Goal: Navigation & Orientation: Find specific page/section

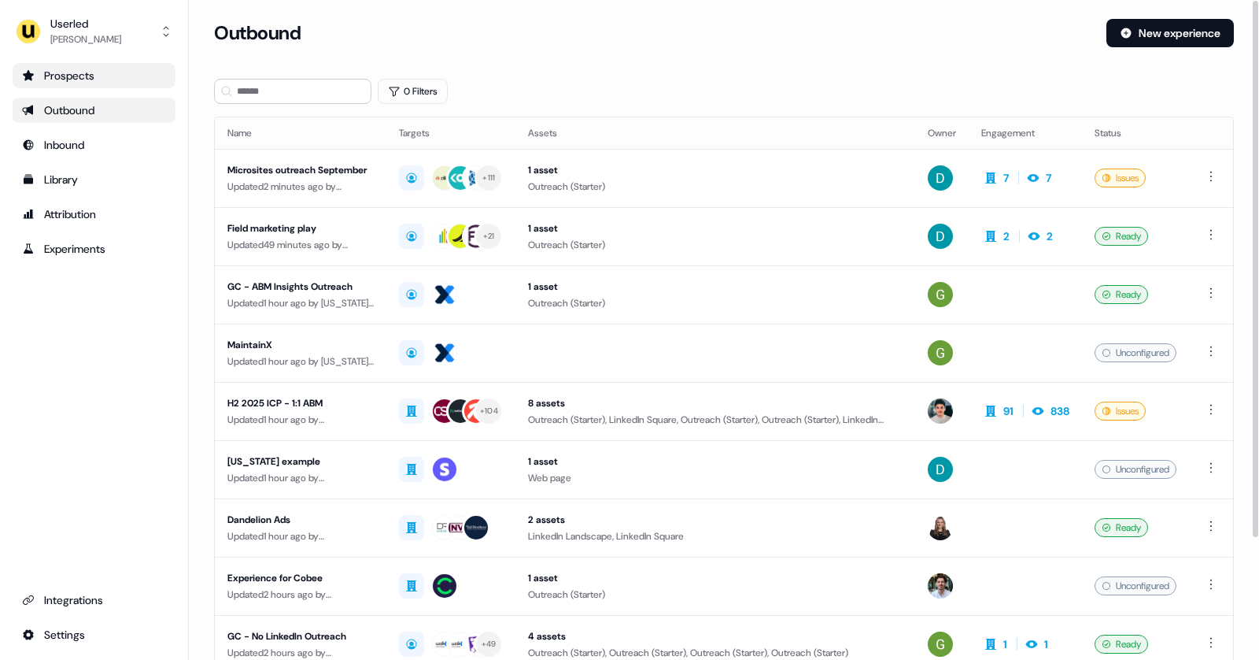
click at [113, 79] on div "Prospects" at bounding box center [94, 76] width 144 height 16
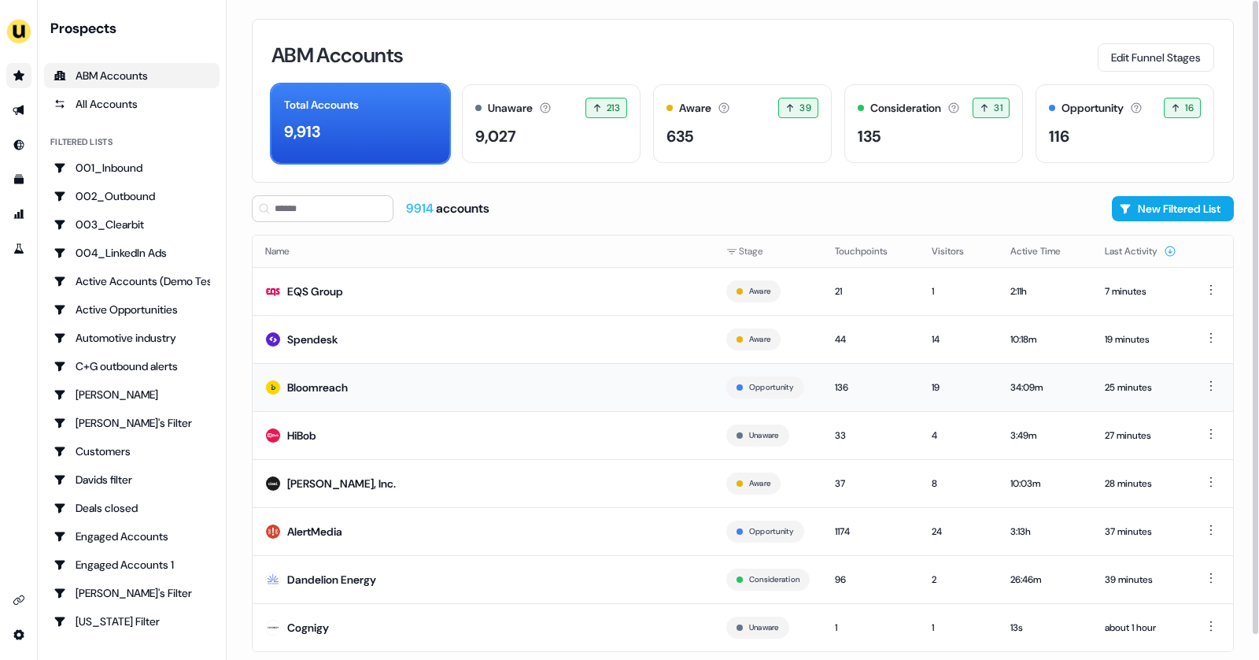
click at [367, 375] on td "Bloomreach" at bounding box center [483, 387] width 461 height 48
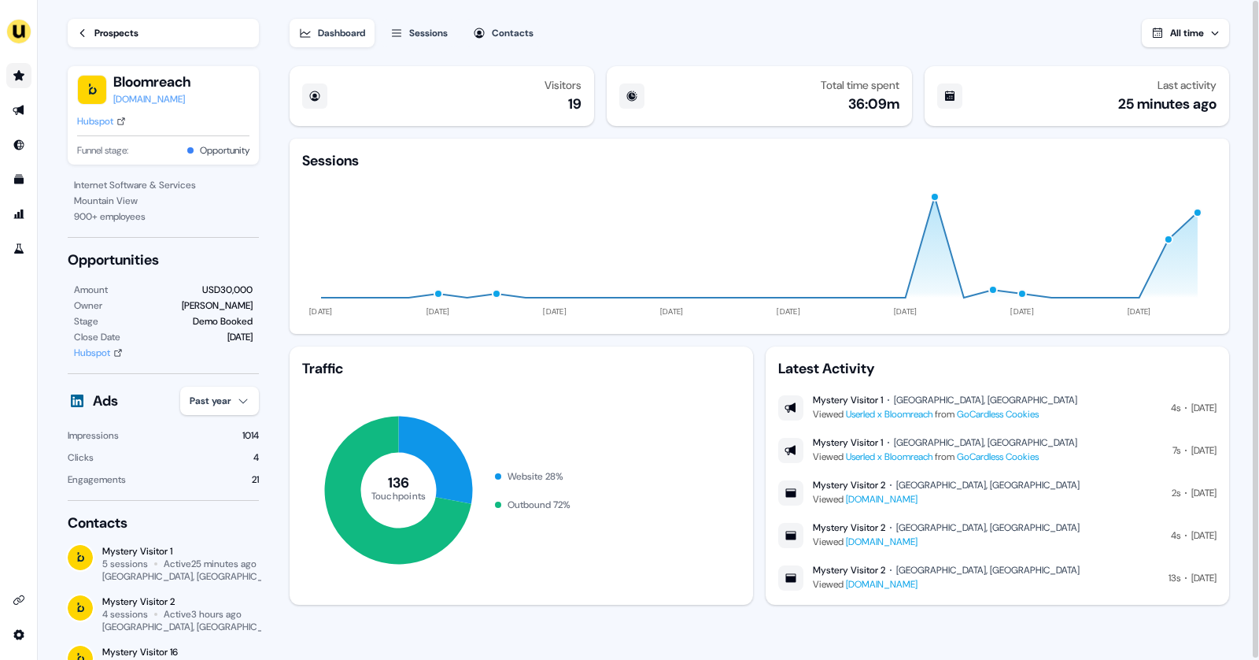
scroll to position [2, 0]
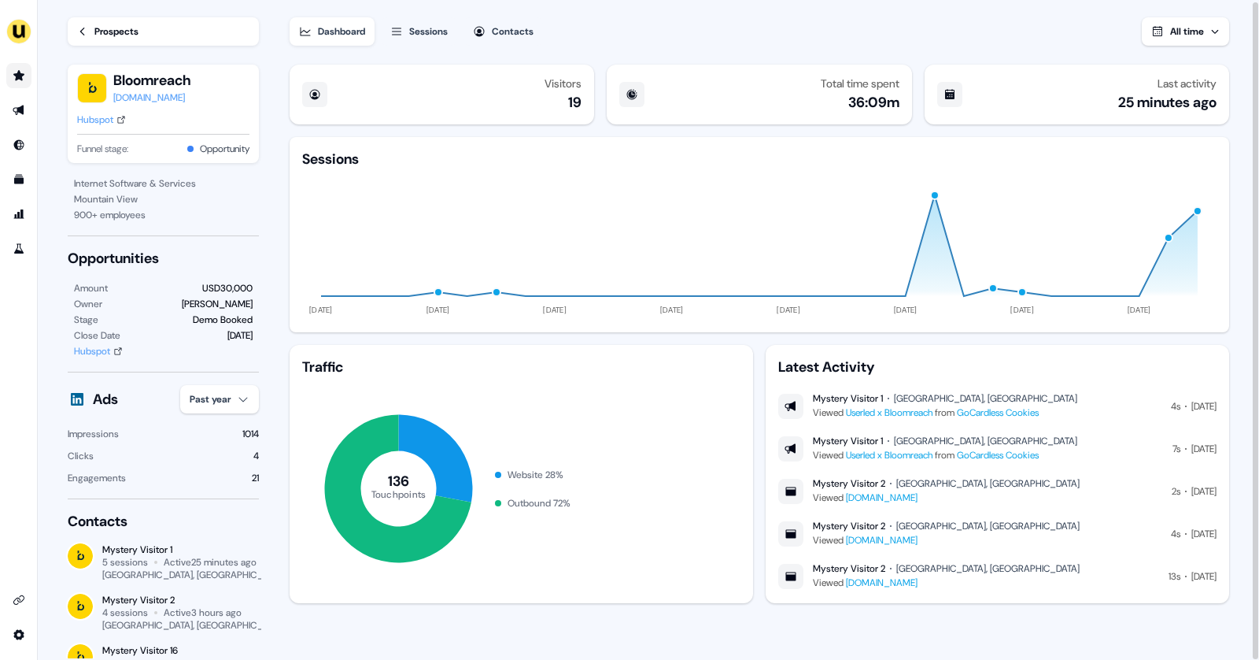
click at [442, 35] on div "Sessions" at bounding box center [428, 32] width 39 height 16
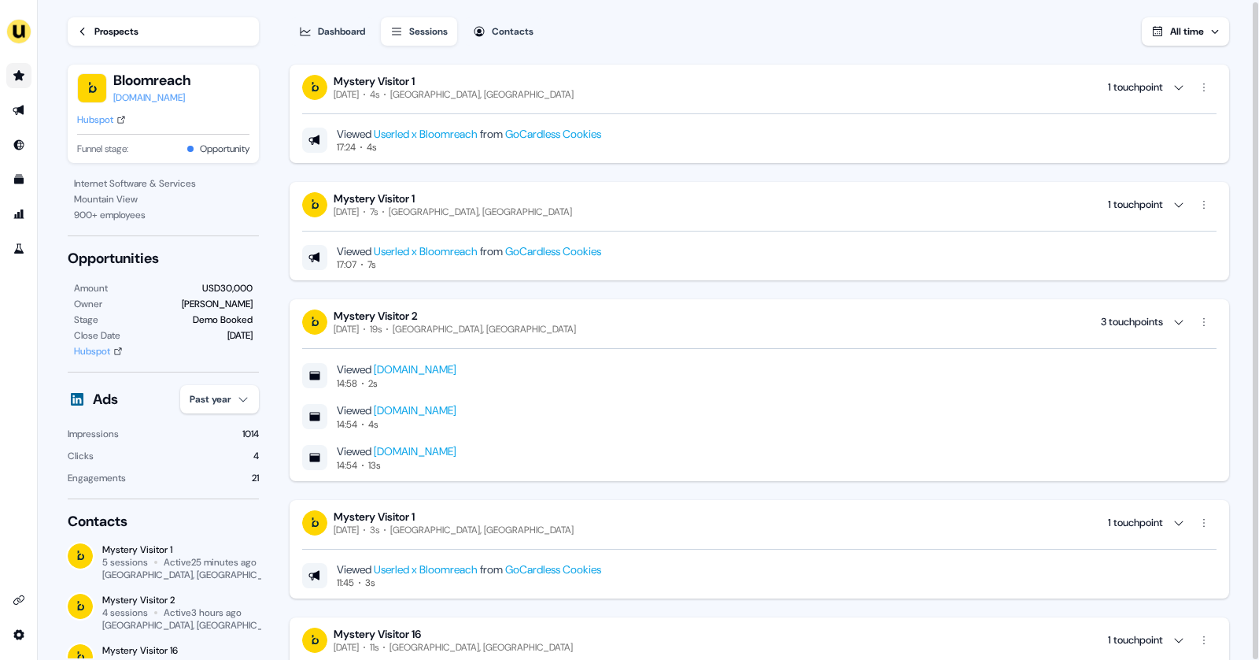
click at [106, 30] on div "Prospects" at bounding box center [116, 32] width 44 height 16
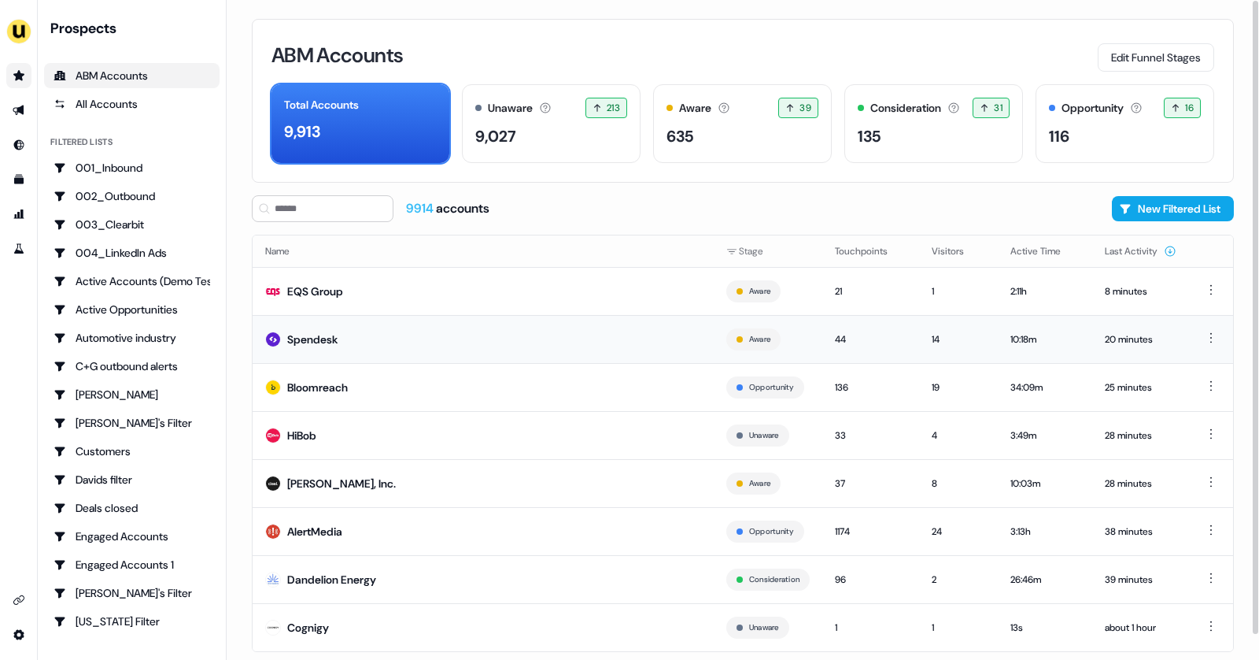
drag, startPoint x: 557, startPoint y: 398, endPoint x: 565, endPoint y: 334, distance: 65.0
click at [565, 334] on tbody "EQS Group Aware 21 1 2:11h 8 minutes Spendesk Aware 44 14 10:18m 20 minutes Blo…" at bounding box center [743, 459] width 981 height 384
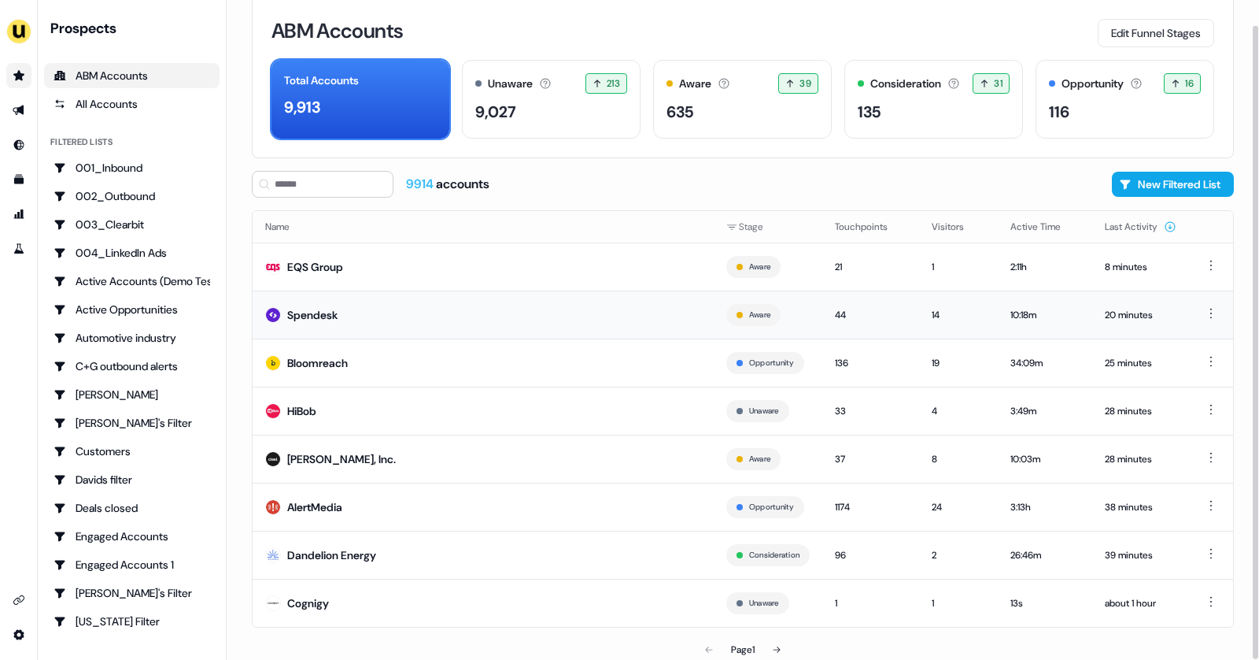
scroll to position [26, 0]
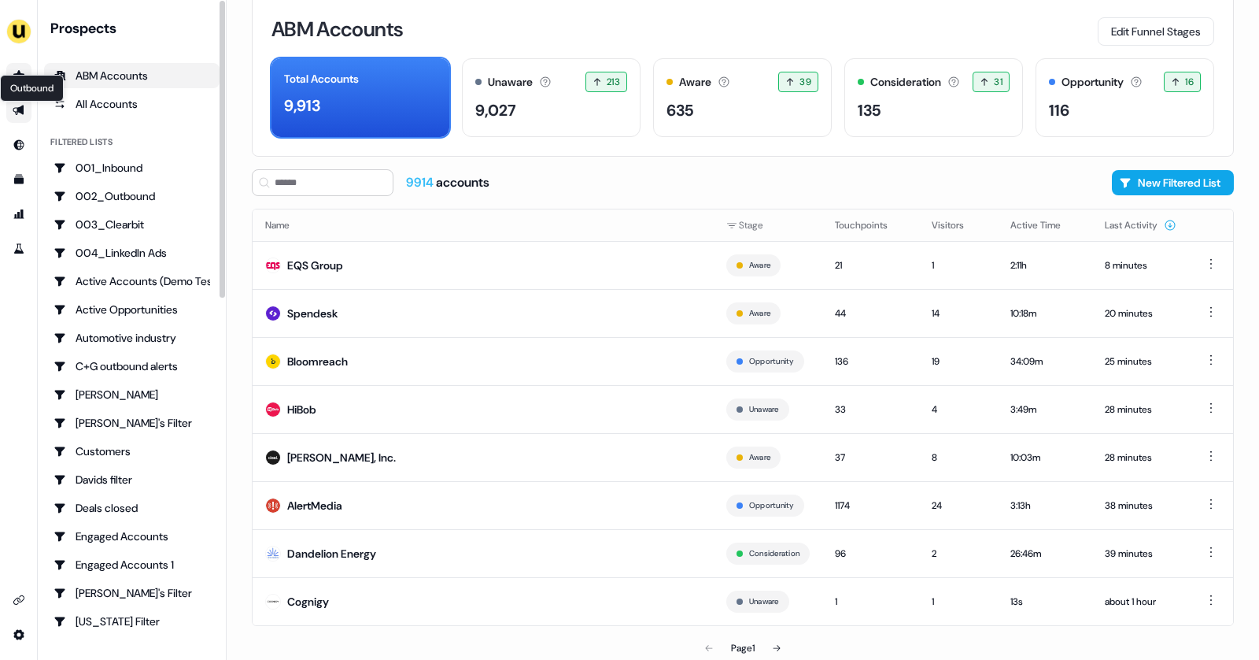
click at [24, 113] on icon "Go to outbound experience" at bounding box center [19, 110] width 13 height 13
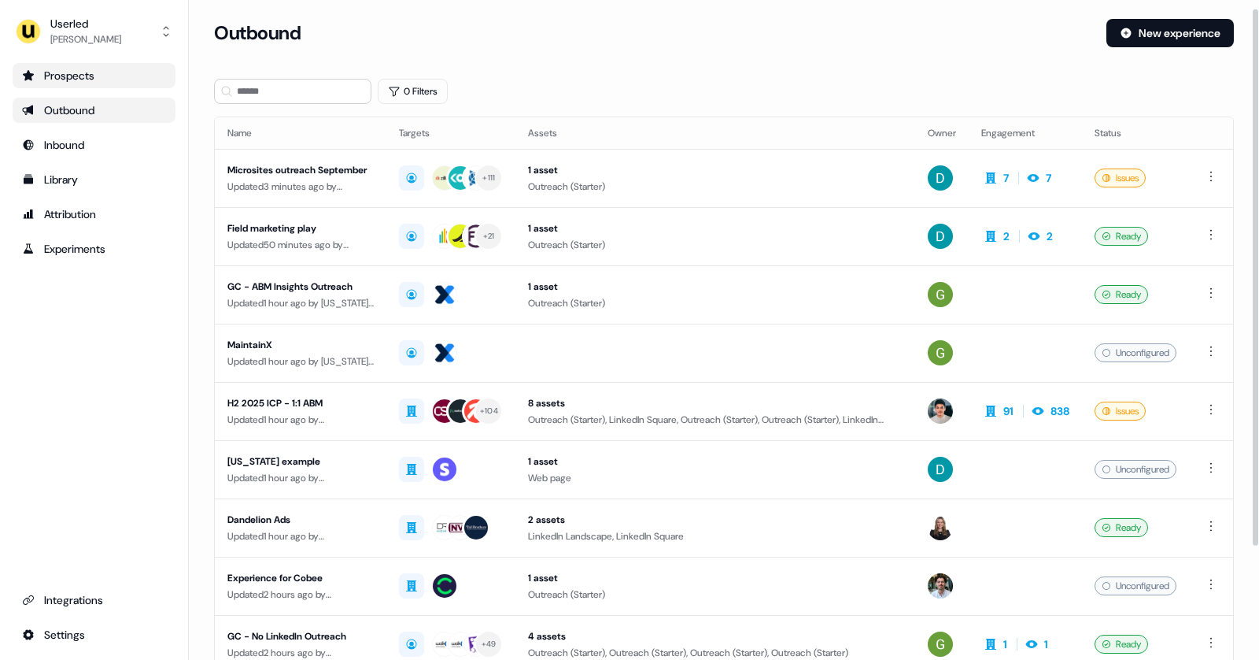
scroll to position [150, 0]
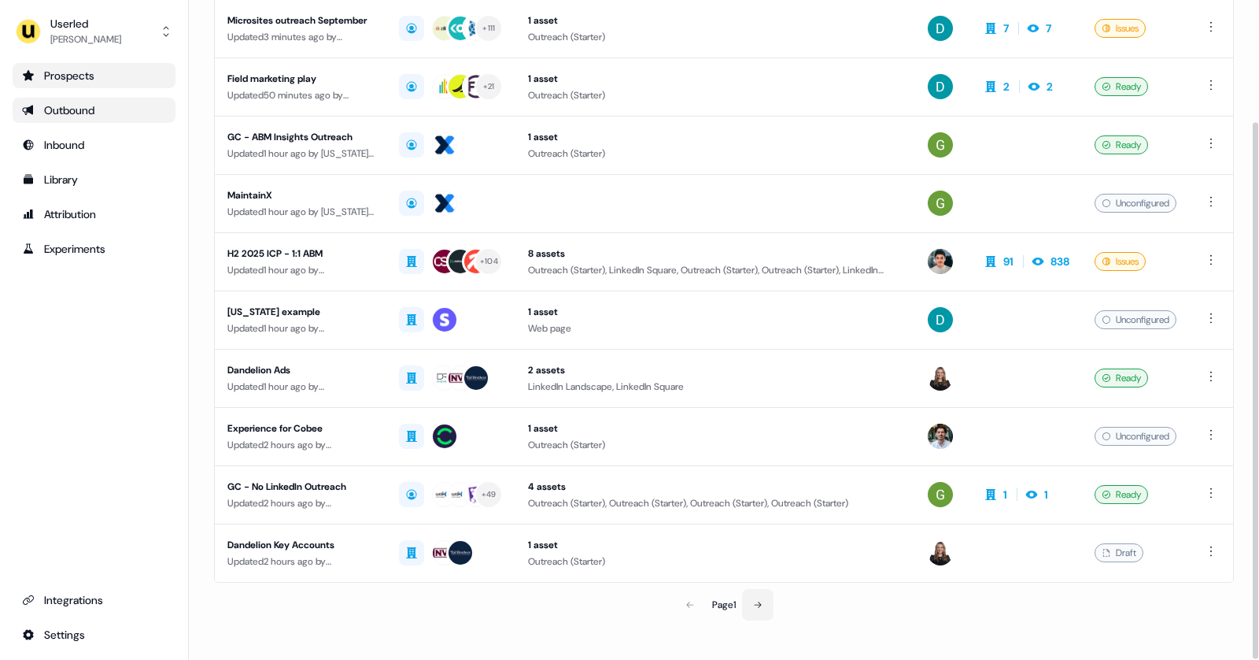
click at [755, 600] on icon at bounding box center [757, 604] width 9 height 9
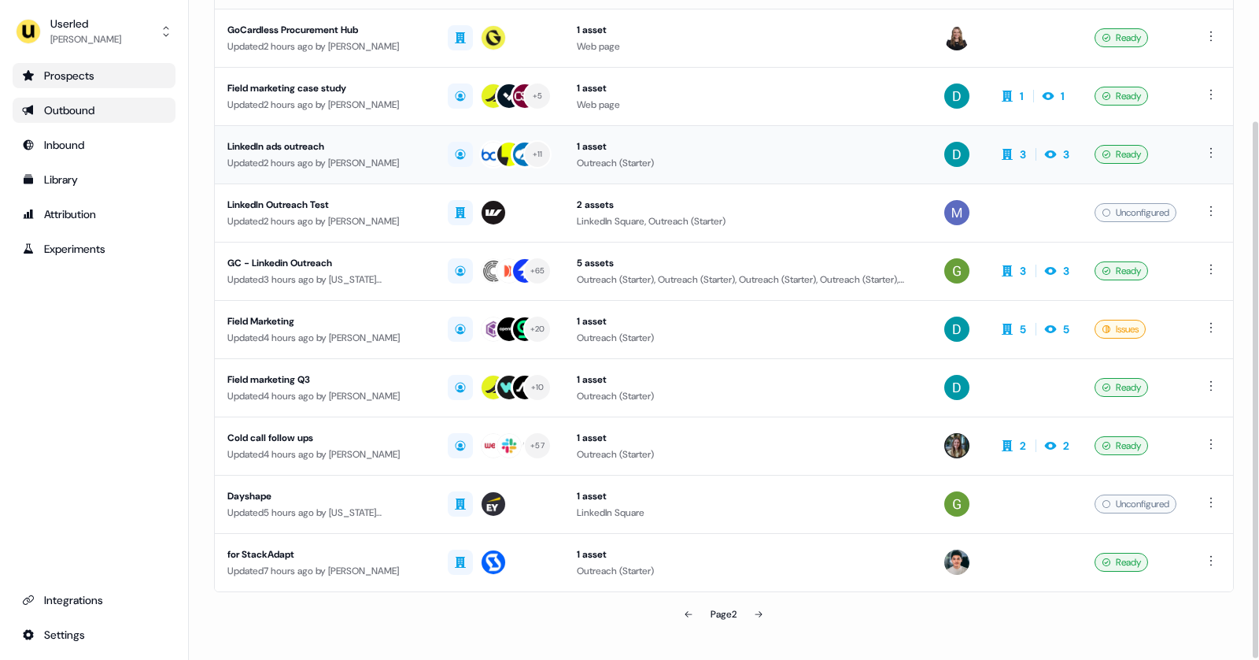
scroll to position [150, 0]
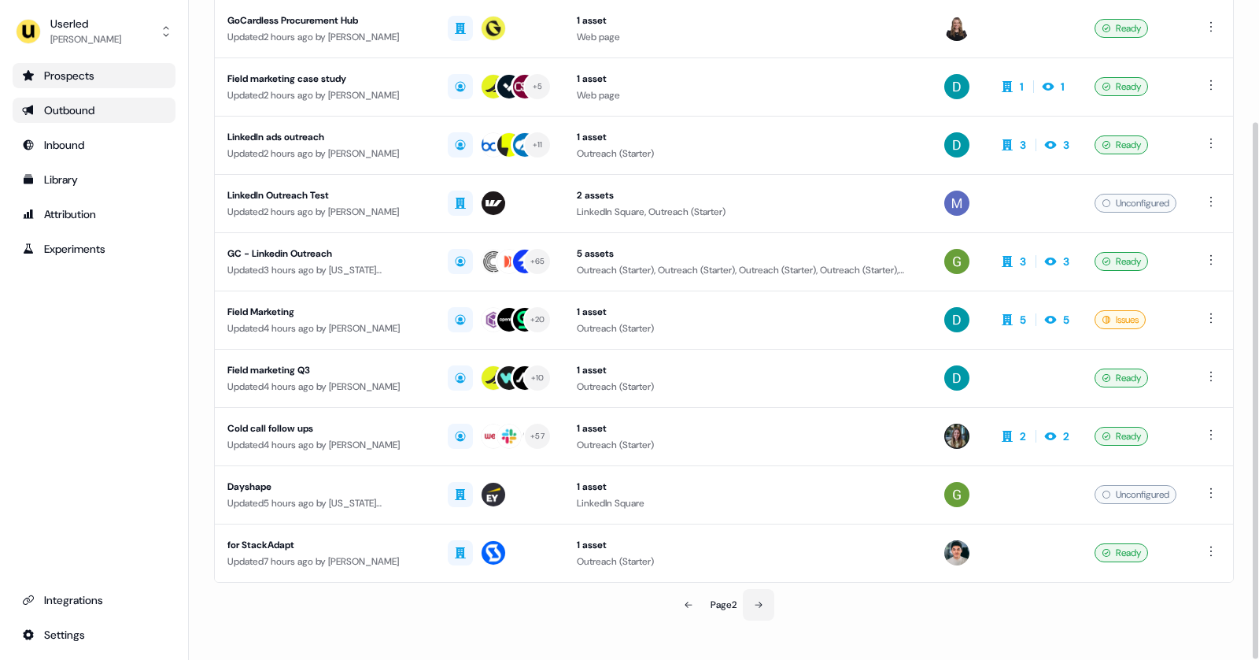
click at [762, 605] on button at bounding box center [758, 604] width 31 height 31
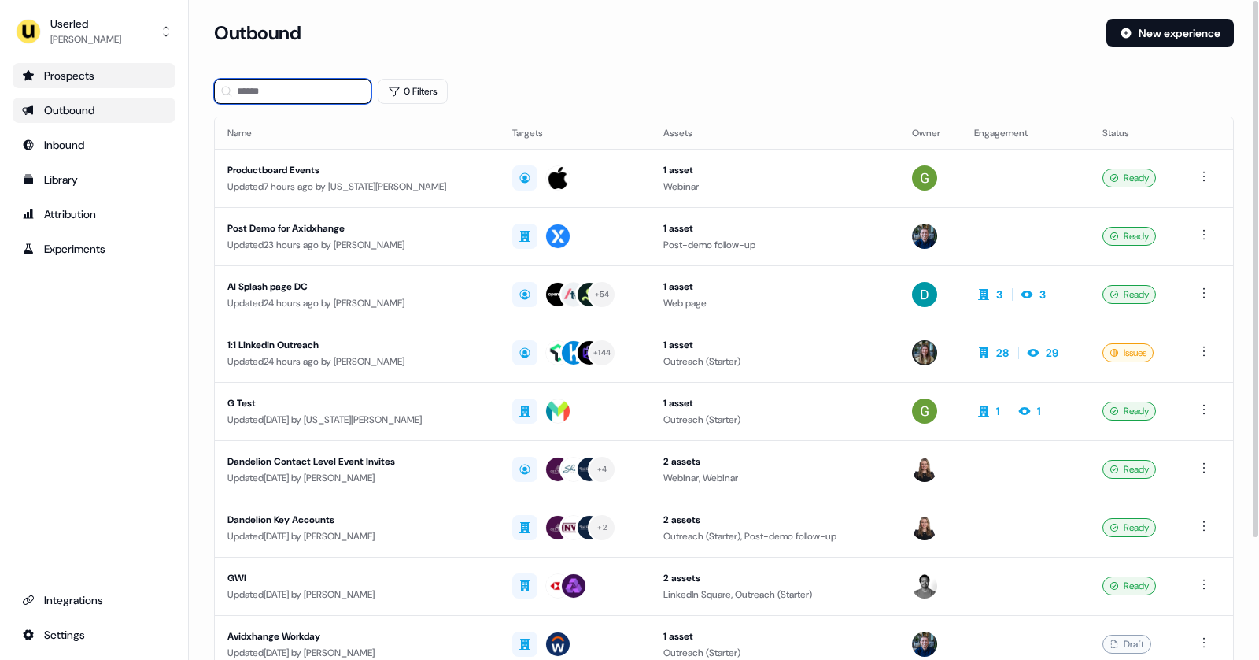
click at [272, 83] on input at bounding box center [292, 91] width 157 height 25
click at [290, 85] on input at bounding box center [292, 91] width 157 height 25
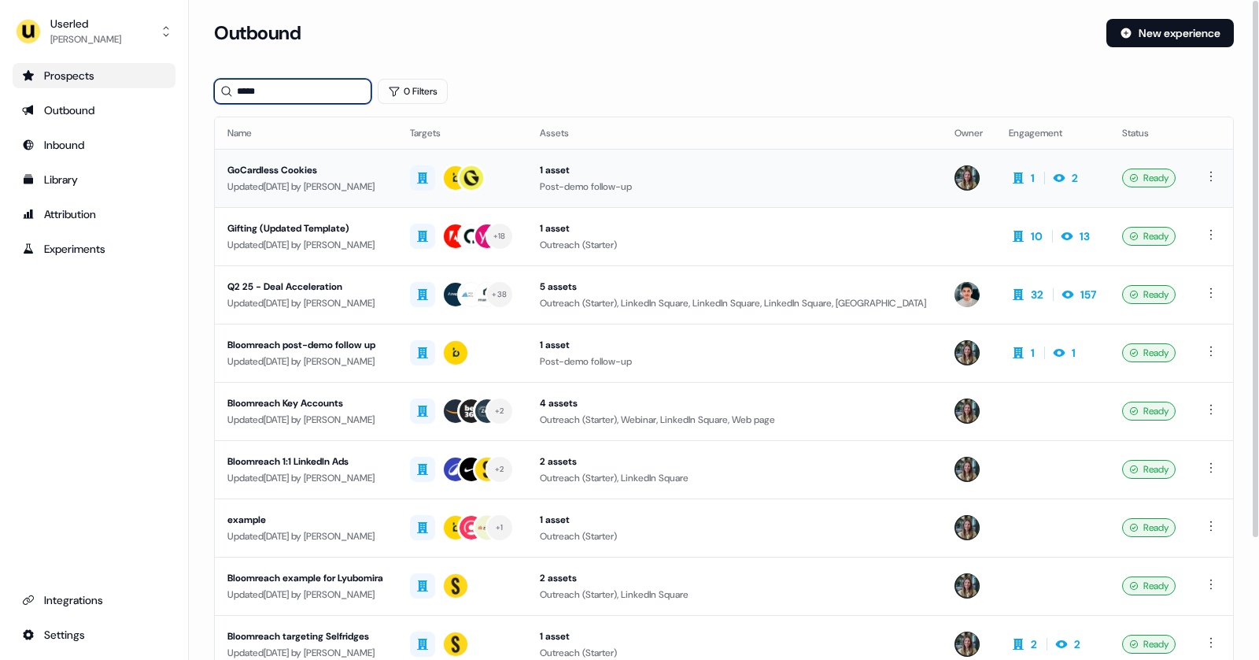
type input "*****"
click at [339, 168] on div "GoCardless Cookies" at bounding box center [305, 170] width 157 height 16
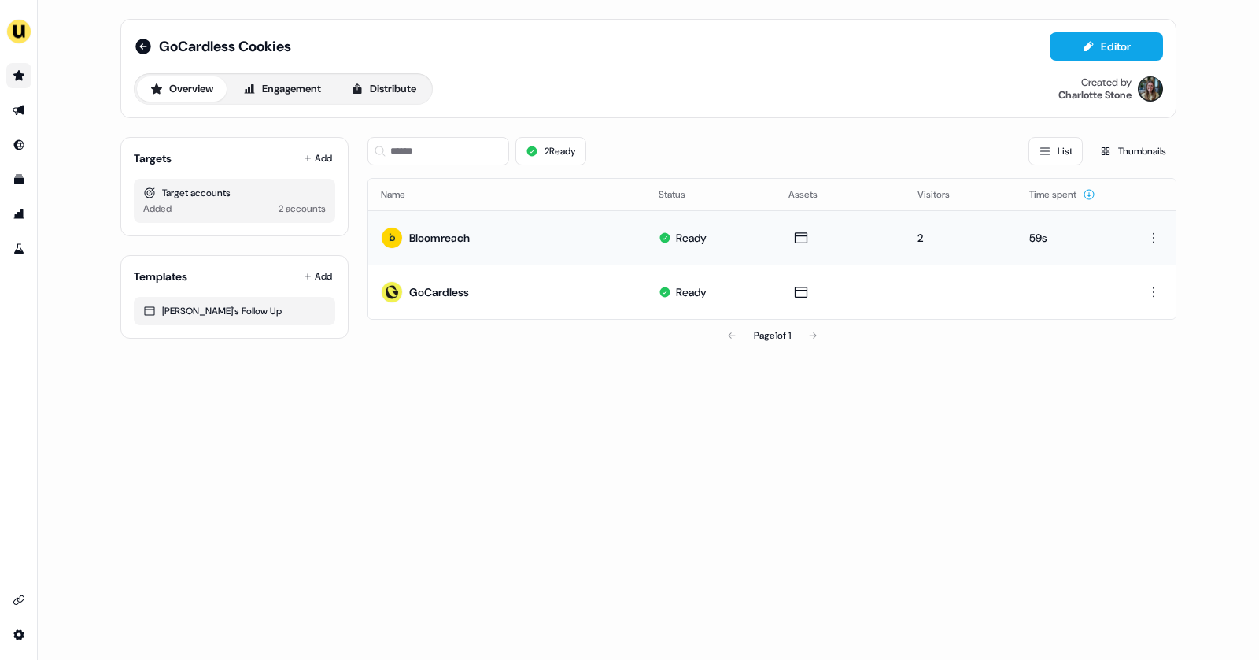
click at [429, 239] on div "Bloomreach" at bounding box center [439, 238] width 61 height 16
click at [446, 242] on div "Bloomreach" at bounding box center [439, 238] width 61 height 16
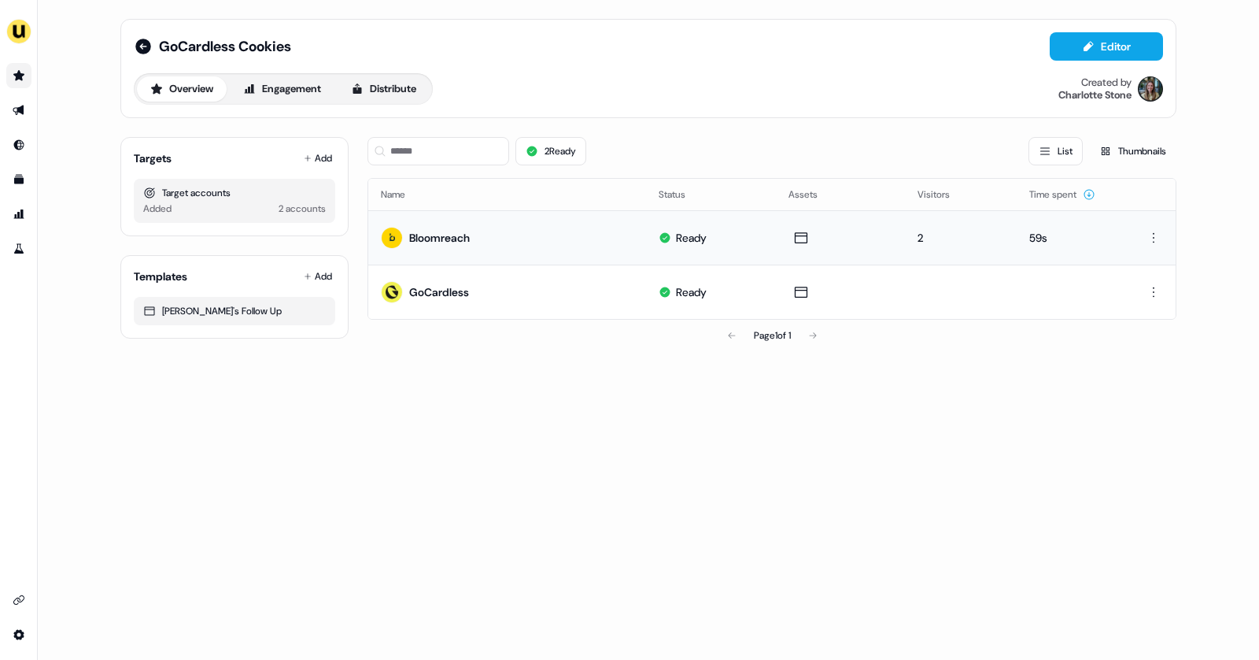
click at [446, 242] on div "Bloomreach" at bounding box center [439, 238] width 61 height 16
click at [6, 65] on li "side nav menu" at bounding box center [18, 75] width 37 height 25
click at [13, 71] on icon "Go to prospects" at bounding box center [19, 75] width 13 height 13
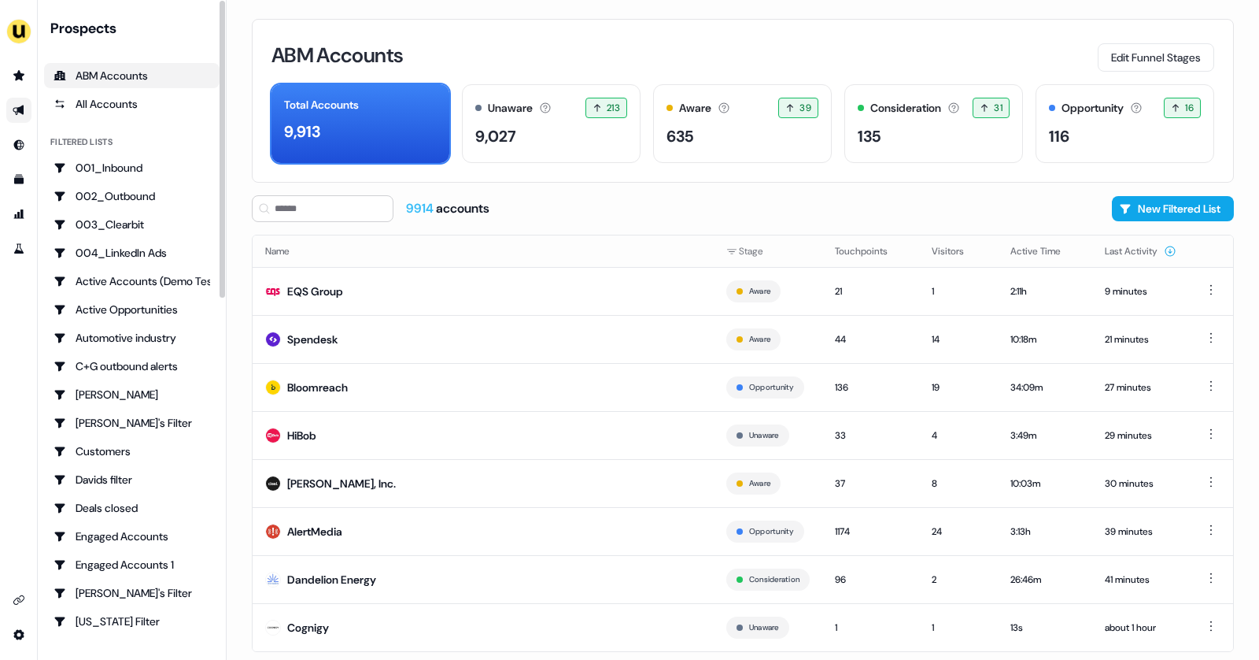
click at [22, 111] on icon "Go to outbound experience" at bounding box center [18, 110] width 11 height 10
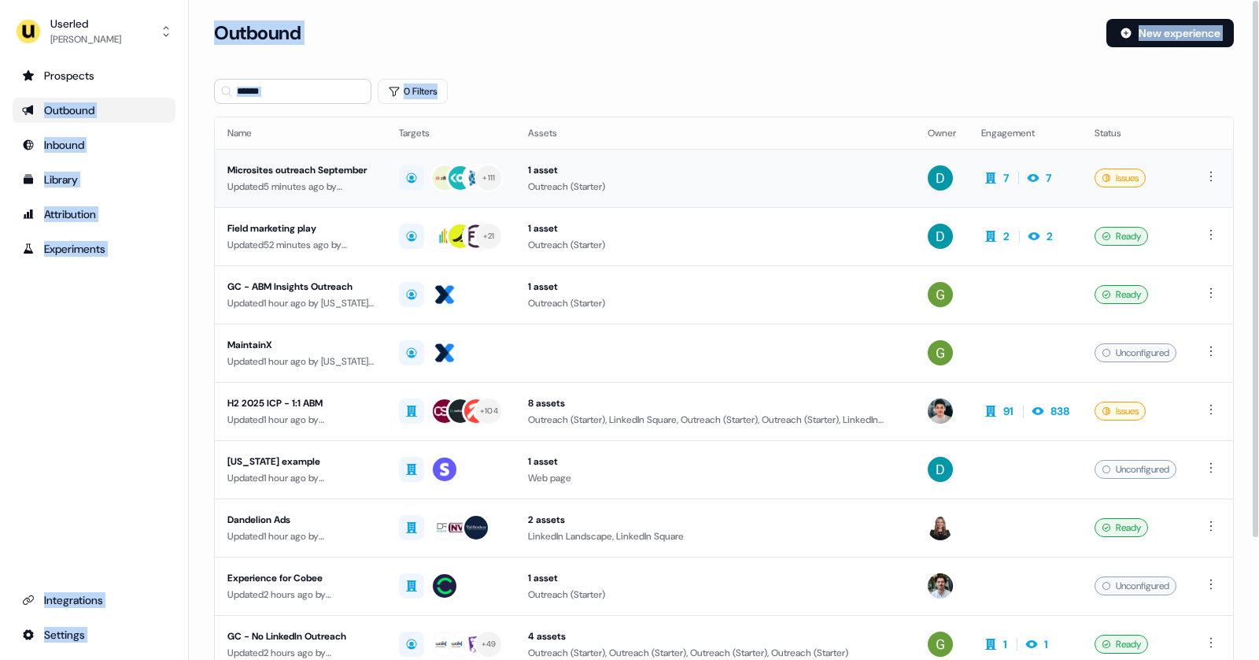
drag, startPoint x: 22, startPoint y: 111, endPoint x: 333, endPoint y: 193, distance: 321.5
click at [333, 193] on div "Updated 5 minutes ago by David Cruickshank" at bounding box center [300, 187] width 146 height 16
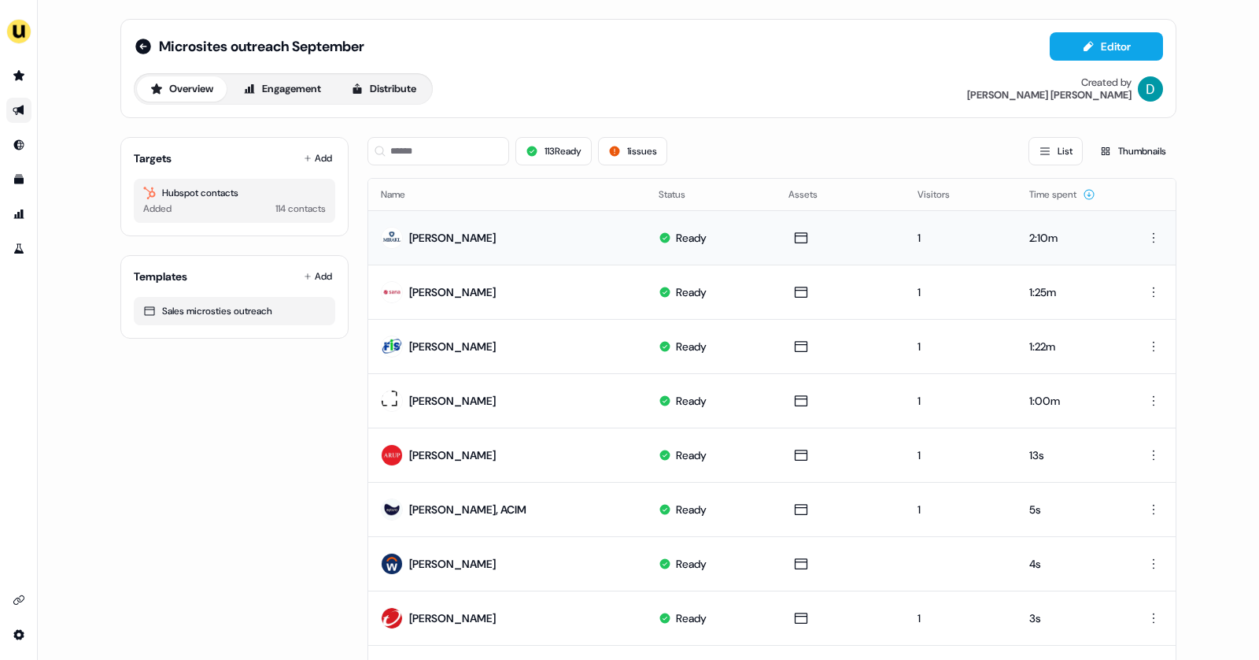
click at [424, 236] on div "Caroline Drain" at bounding box center [452, 238] width 87 height 16
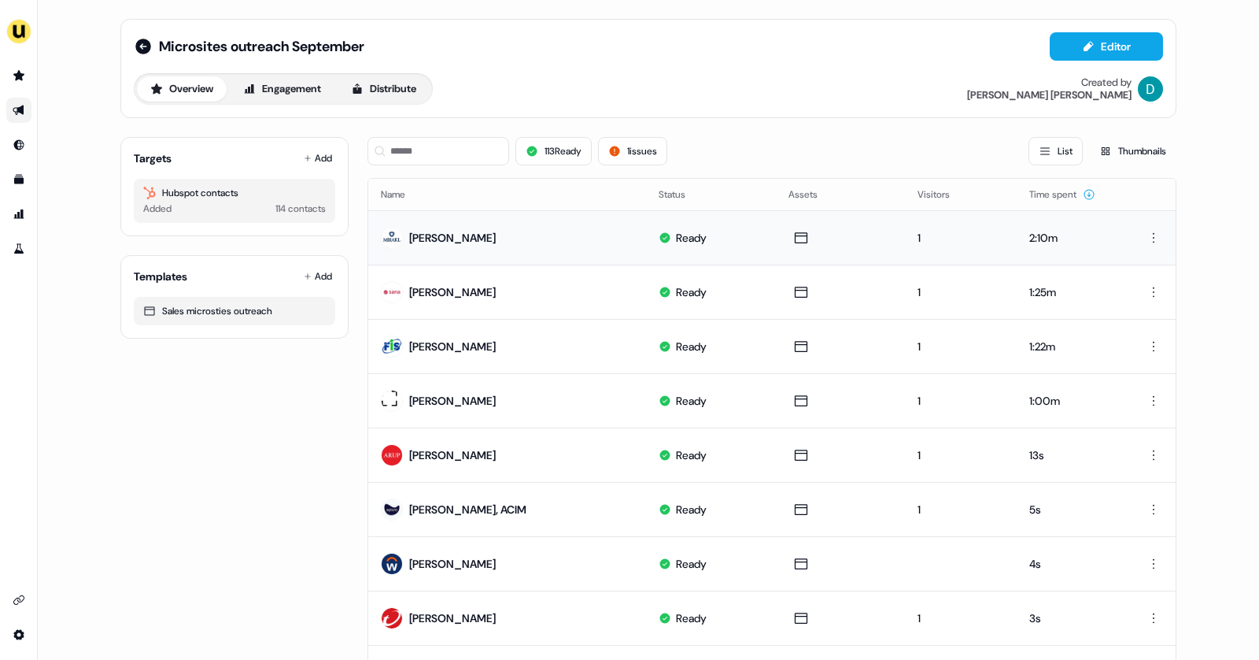
click at [424, 236] on div "Caroline Drain" at bounding box center [452, 238] width 87 height 16
click at [420, 234] on div "Caroline Drain" at bounding box center [452, 238] width 87 height 16
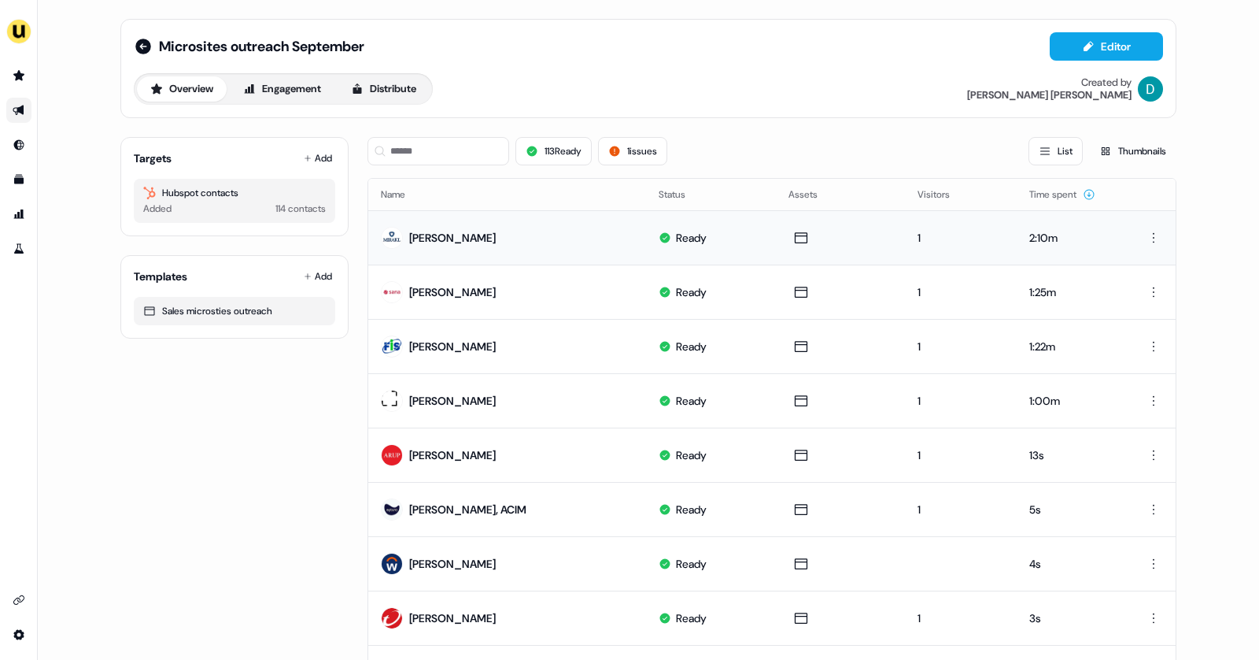
click at [420, 234] on div "Caroline Drain" at bounding box center [452, 238] width 87 height 16
click at [15, 80] on icon "Go to prospects" at bounding box center [18, 75] width 11 height 10
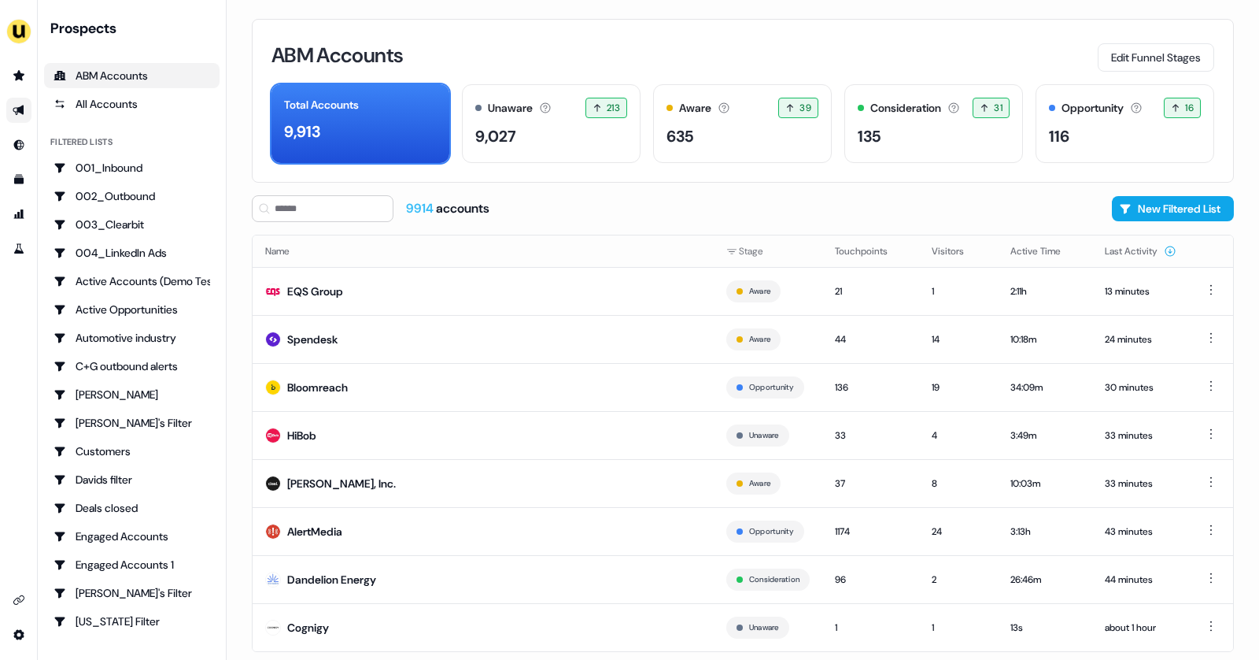
click at [22, 108] on icon "Go to outbound experience" at bounding box center [18, 110] width 11 height 10
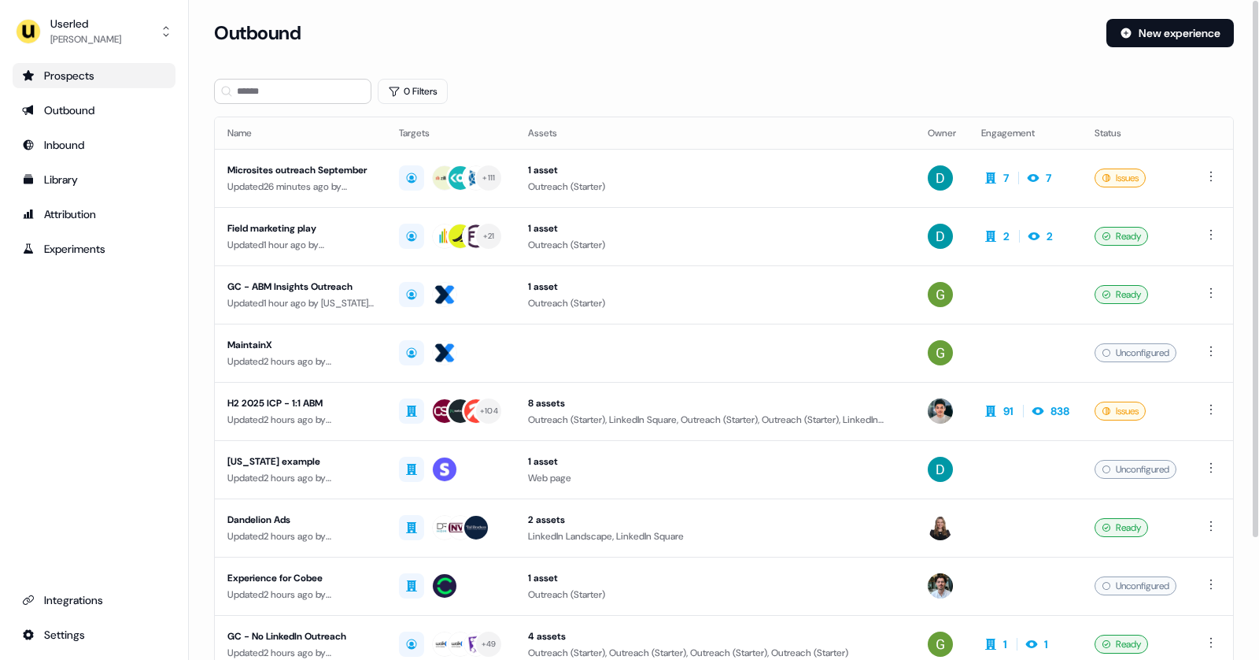
click at [121, 63] on link "Prospects" at bounding box center [94, 75] width 163 height 25
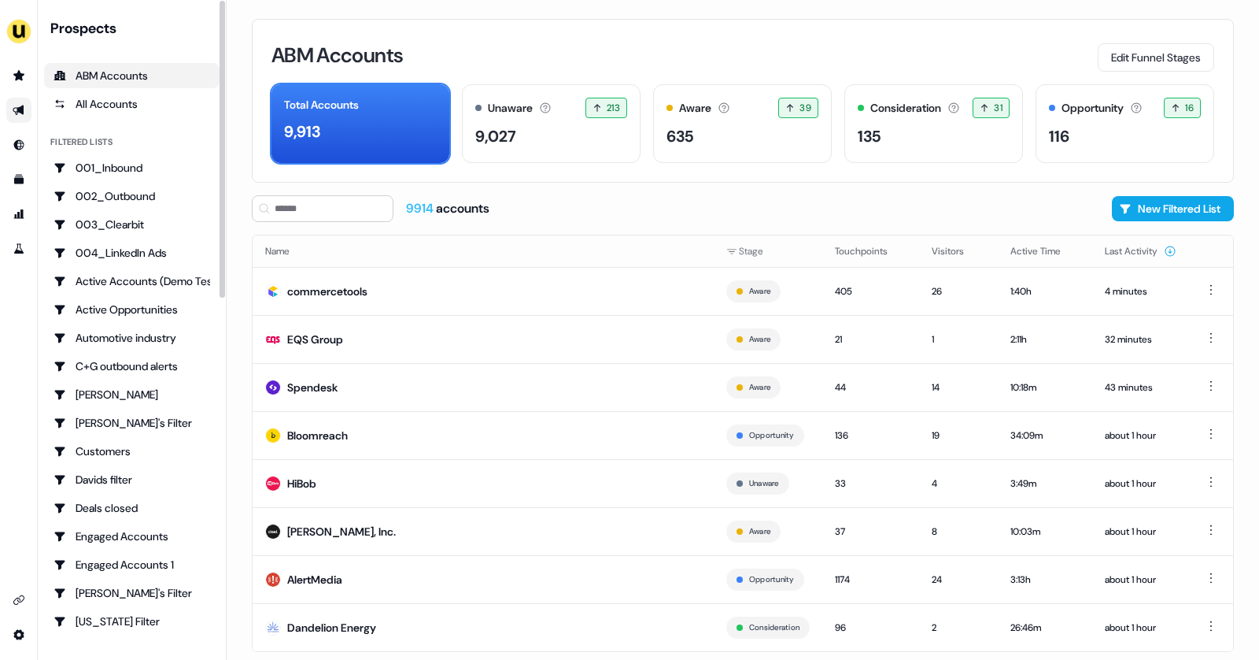
click at [28, 100] on link "Go to outbound experience" at bounding box center [18, 110] width 25 height 25
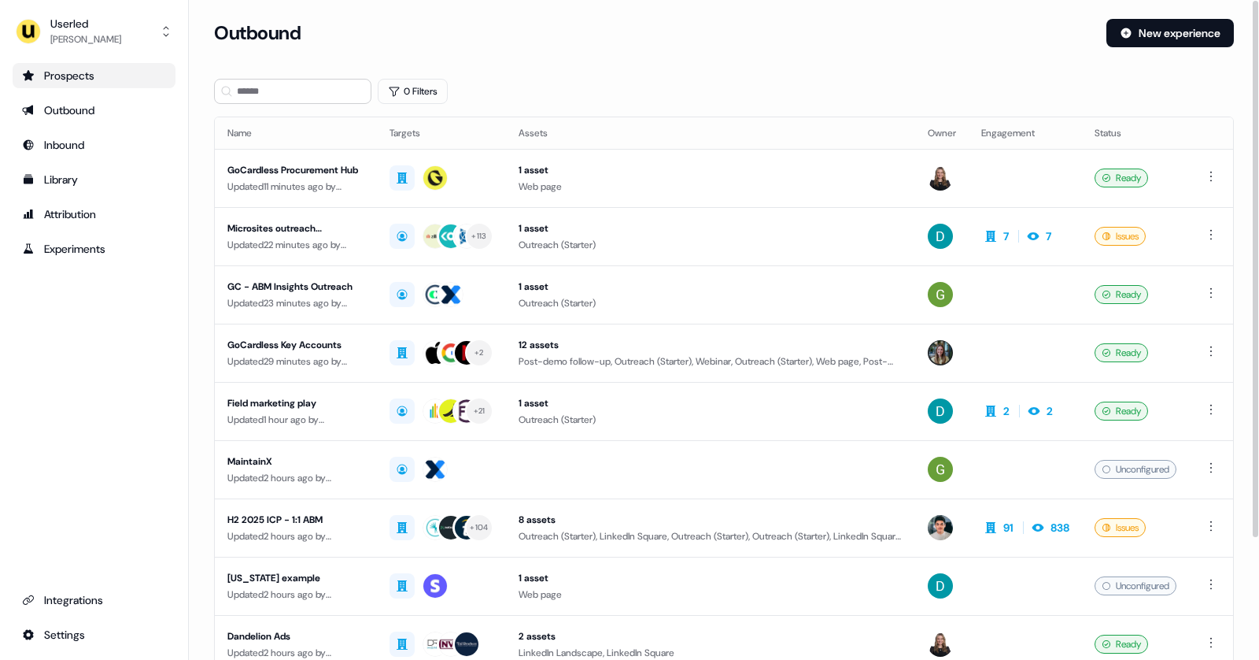
click at [61, 77] on div "Prospects" at bounding box center [94, 76] width 144 height 16
